Goal: Information Seeking & Learning: Learn about a topic

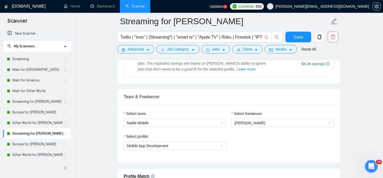
scroll to position [242, 0]
click at [99, 6] on link "Dashboard" at bounding box center [103, 6] width 24 height 5
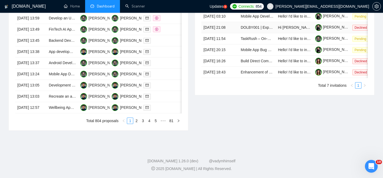
type input "[DATE]"
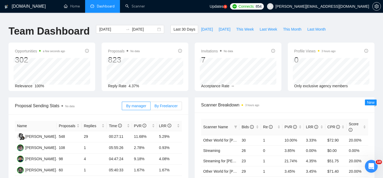
click at [162, 104] on span "By Freelancer" at bounding box center [166, 106] width 23 height 4
click at [151, 107] on input "By Freelancer" at bounding box center [151, 107] width 0 height 0
click at [156, 25] on div "[DATE] [DATE]" at bounding box center [130, 29] width 68 height 9
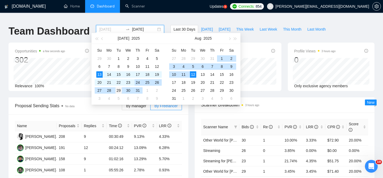
type input "[DATE]"
click at [120, 91] on div "29" at bounding box center [119, 90] width 6 height 6
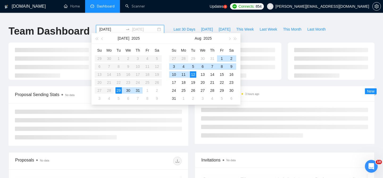
type input "[DATE]"
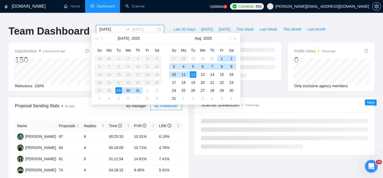
click at [194, 73] on div "12" at bounding box center [193, 74] width 6 height 6
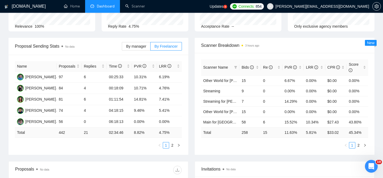
scroll to position [69, 0]
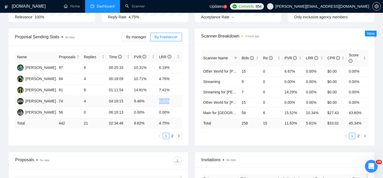
drag, startPoint x: 173, startPoint y: 99, endPoint x: 157, endPoint y: 99, distance: 16.2
click at [157, 99] on td "5.41%" at bounding box center [169, 101] width 25 height 11
drag, startPoint x: 135, startPoint y: 96, endPoint x: 149, endPoint y: 98, distance: 14.4
click at [149, 98] on td "9.46%" at bounding box center [144, 101] width 25 height 11
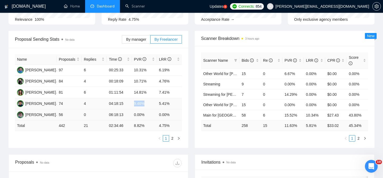
scroll to position [71, 0]
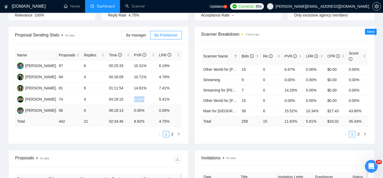
click at [149, 105] on td "0.00%" at bounding box center [144, 110] width 25 height 11
click at [150, 97] on td "9.46%" at bounding box center [144, 99] width 25 height 11
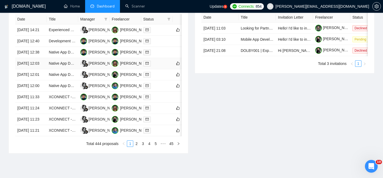
scroll to position [231, 0]
click at [68, 54] on link "Native App Developer Needed for Musical Instrument Learning App" at bounding box center [104, 52] width 111 height 4
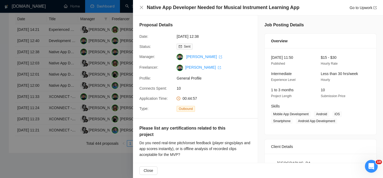
click at [110, 78] on div at bounding box center [191, 89] width 383 height 178
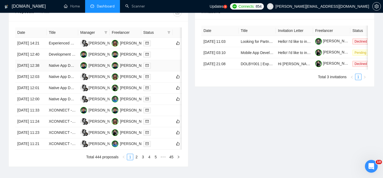
scroll to position [218, 0]
click at [61, 67] on link "Native App Developer Needed for Musical Instrument Learning App" at bounding box center [104, 65] width 111 height 4
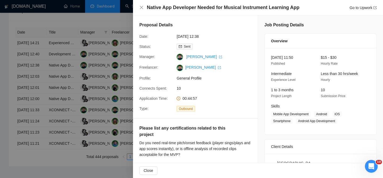
click at [106, 85] on div at bounding box center [191, 89] width 383 height 178
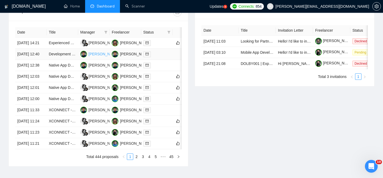
click at [98, 57] on div "[PERSON_NAME]" at bounding box center [104, 54] width 31 height 6
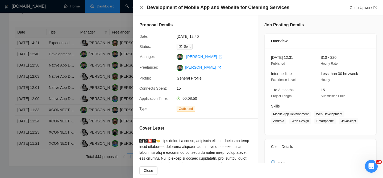
click at [96, 47] on div at bounding box center [191, 89] width 383 height 178
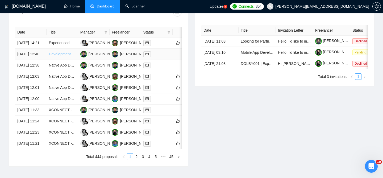
click at [66, 56] on link "Development of Mobile App and Website for Cleaning Services" at bounding box center [101, 54] width 104 height 4
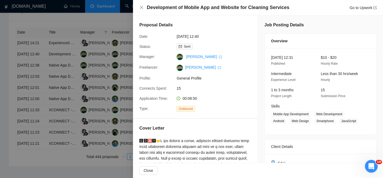
click at [68, 70] on div at bounding box center [191, 89] width 383 height 178
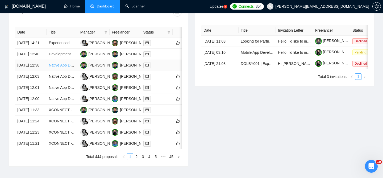
click at [67, 67] on link "Native App Developer Needed for Musical Instrument Learning App" at bounding box center [104, 65] width 111 height 4
